Goal: Navigation & Orientation: Find specific page/section

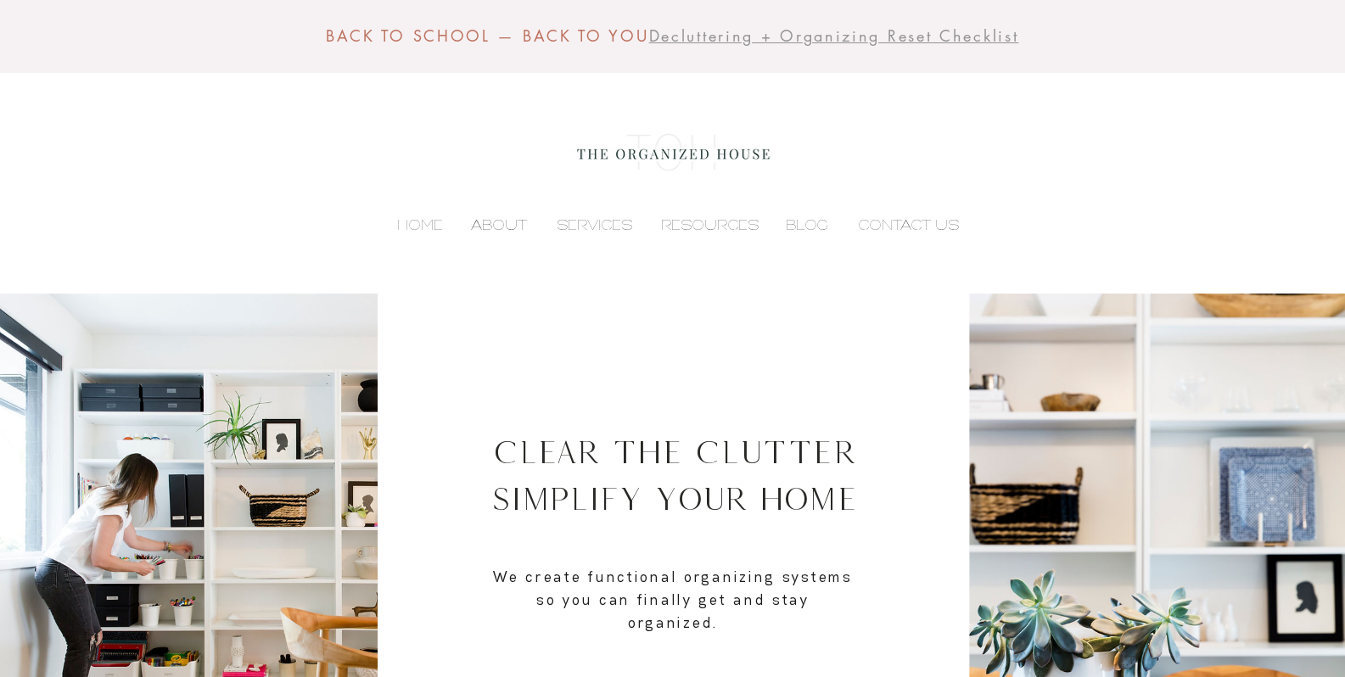
click at [499, 212] on p "ABOUT" at bounding box center [498, 224] width 73 height 25
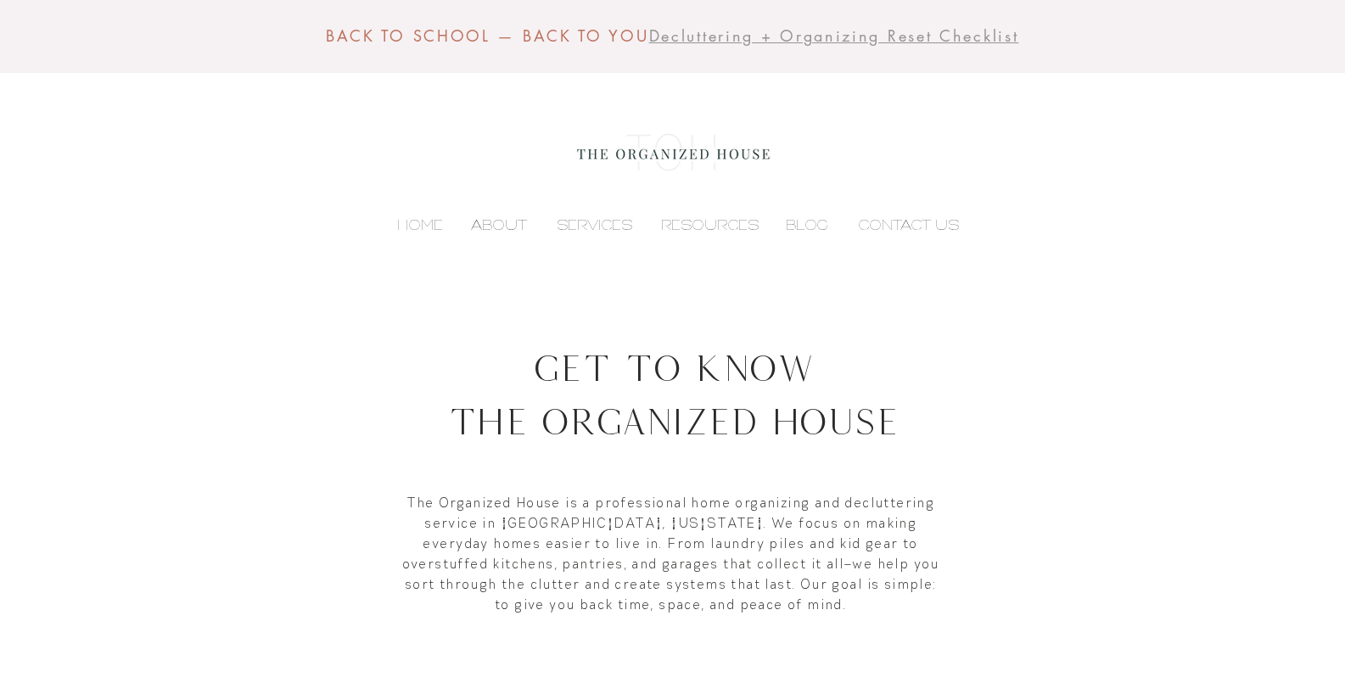
click at [484, 231] on p "ABOUT" at bounding box center [498, 224] width 73 height 25
click at [494, 221] on p "ABOUT" at bounding box center [498, 224] width 73 height 25
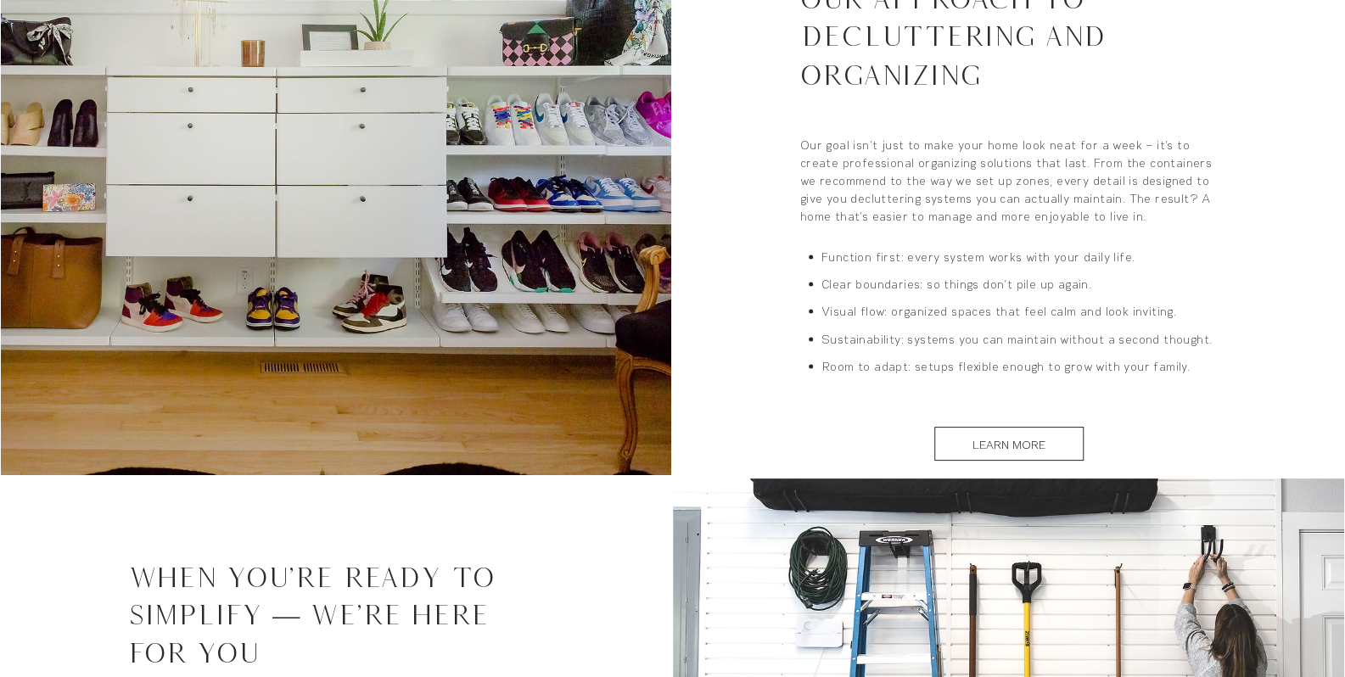
scroll to position [2639, 0]
